Goal: Task Accomplishment & Management: Manage account settings

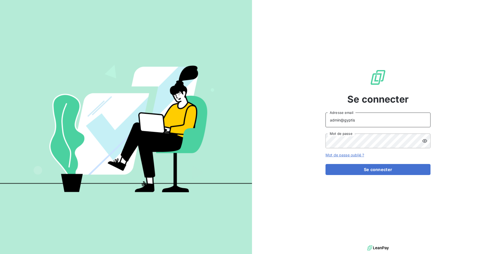
click at [357, 123] on input "admin@gyptis" at bounding box center [377, 120] width 105 height 15
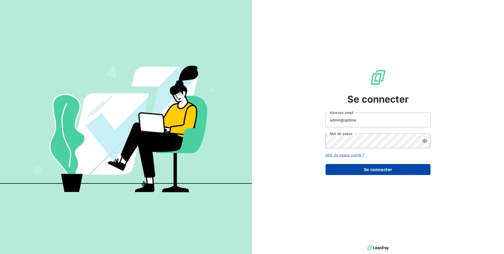
type input "admin@optima"
click at [374, 170] on button "Se connecter" at bounding box center [377, 169] width 105 height 11
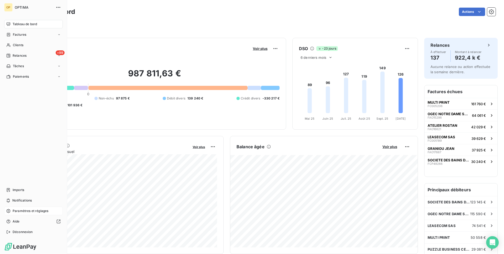
click at [39, 208] on div "Paramètres et réglages" at bounding box center [33, 211] width 58 height 8
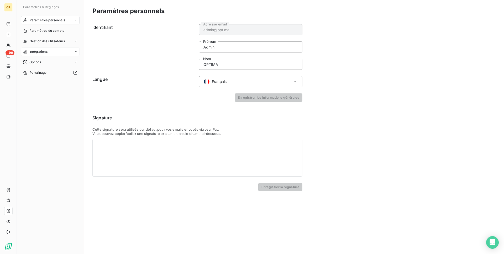
click at [45, 47] on div "Intégrations" at bounding box center [50, 51] width 58 height 8
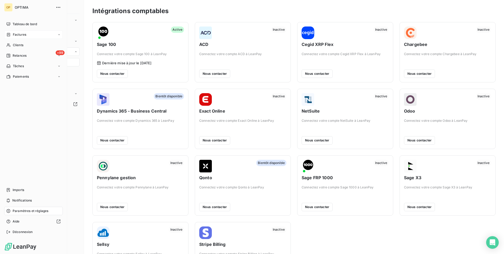
click at [13, 34] on span "Factures" at bounding box center [19, 34] width 13 height 5
click at [18, 46] on span "Factures" at bounding box center [19, 45] width 13 height 5
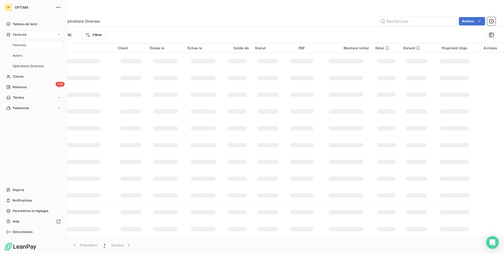
click at [21, 32] on div "Factures" at bounding box center [33, 34] width 58 height 8
click at [22, 45] on span "Clients" at bounding box center [18, 45] width 10 height 5
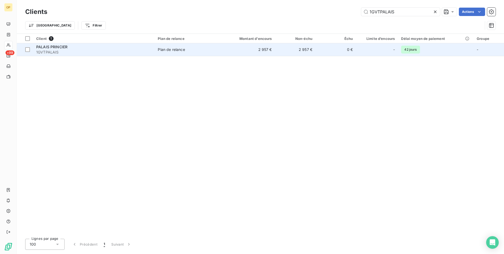
type input "1GVTPALAIS"
click at [104, 50] on span "1GVTPALAIS" at bounding box center [93, 52] width 115 height 5
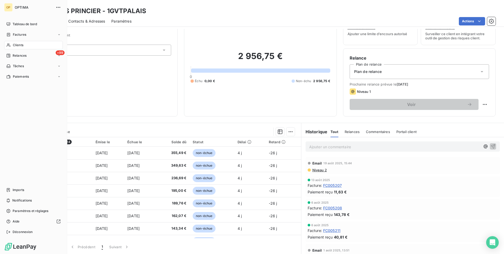
click at [21, 206] on nav "Imports Notifications Paramètres et réglages Aide Déconnexion" at bounding box center [33, 211] width 58 height 50
click at [22, 211] on span "Paramètres et réglages" at bounding box center [31, 211] width 36 height 5
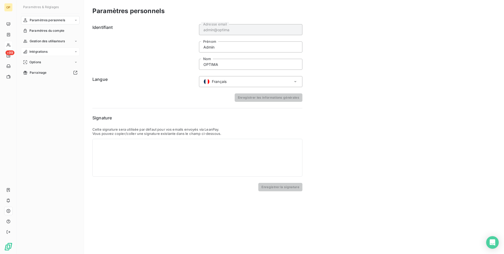
click at [54, 53] on div "Intégrations" at bounding box center [50, 51] width 58 height 8
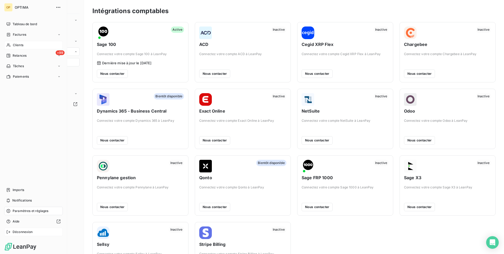
click at [24, 230] on span "Déconnexion" at bounding box center [23, 231] width 20 height 5
